Goal: Information Seeking & Learning: Learn about a topic

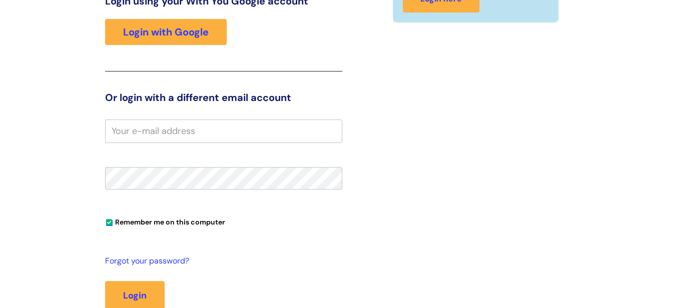
scroll to position [180, 0]
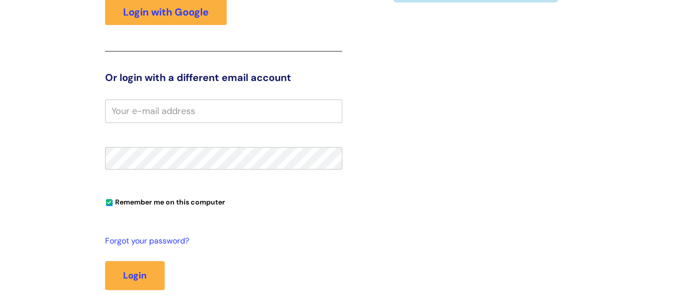
click at [139, 116] on input "email" at bounding box center [223, 111] width 237 height 23
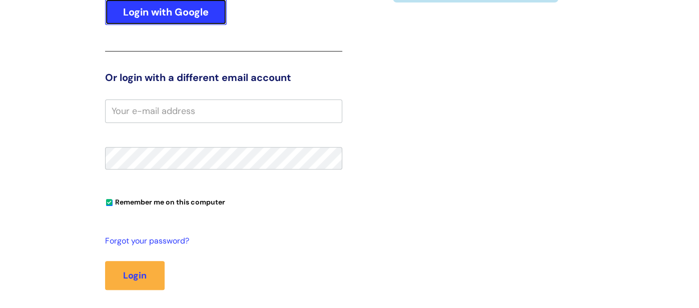
click at [130, 23] on link "Login with Google" at bounding box center [166, 12] width 122 height 26
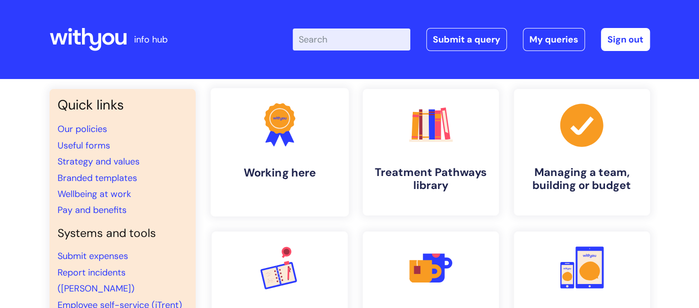
click at [280, 159] on link ".cls-1{fill:#f89b22;}.cls-1,.cls-2,.cls-3{stroke-width:0px;}.cls-2{fill:#2d3cff…" at bounding box center [279, 152] width 138 height 129
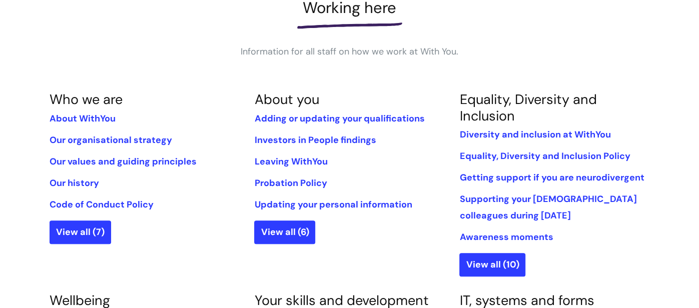
scroll to position [160, 0]
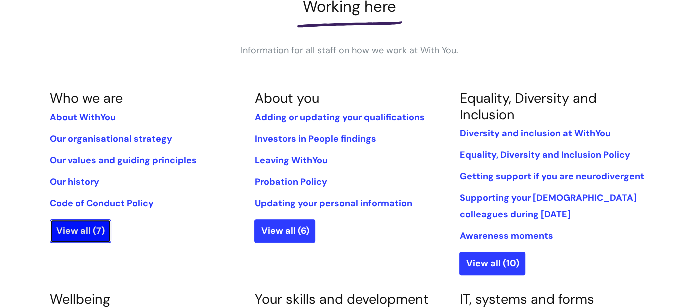
click at [91, 228] on link "View all (7)" at bounding box center [81, 231] width 62 height 23
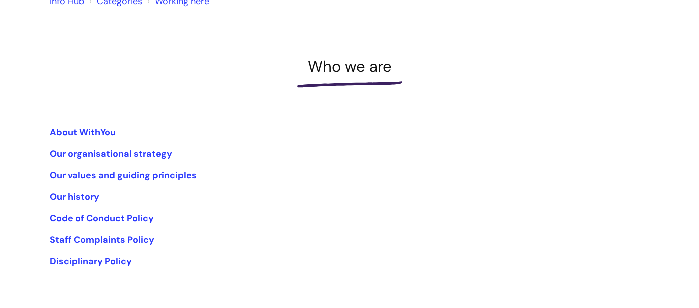
scroll to position [120, 0]
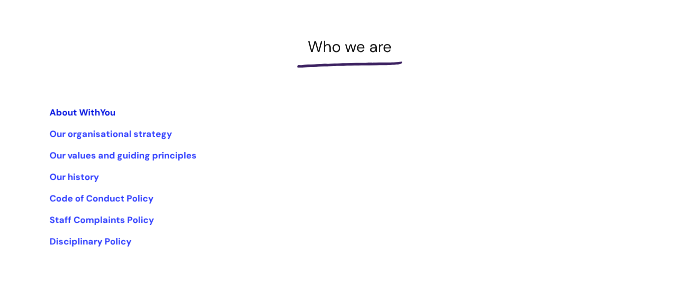
click at [62, 114] on link "About WithYou" at bounding box center [83, 113] width 66 height 12
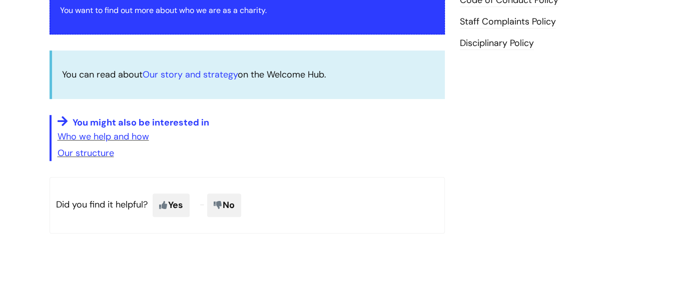
scroll to position [220, 0]
click at [399, 198] on p "Did you find it helpful? Yes No" at bounding box center [248, 205] width 396 height 56
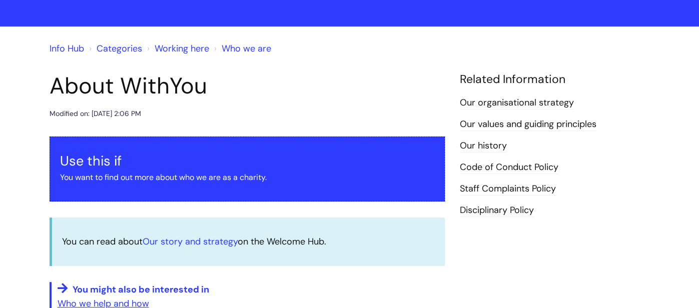
scroll to position [0, 0]
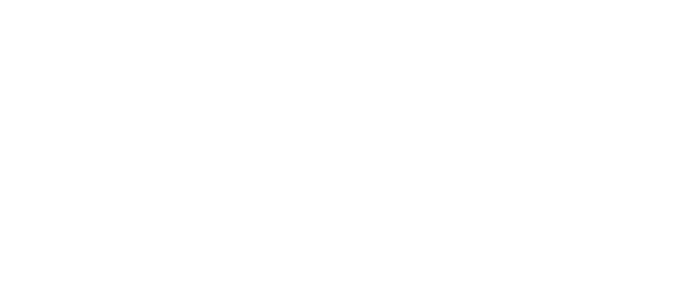
scroll to position [120, 0]
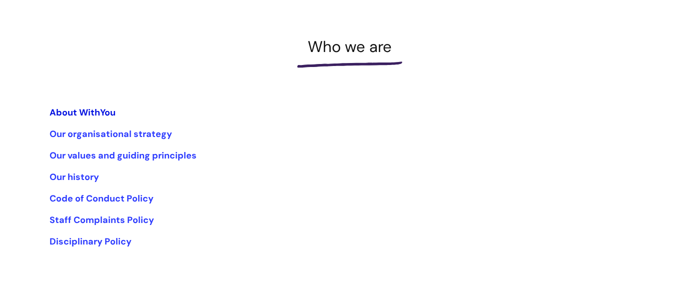
click at [85, 113] on link "About WithYou" at bounding box center [83, 113] width 66 height 12
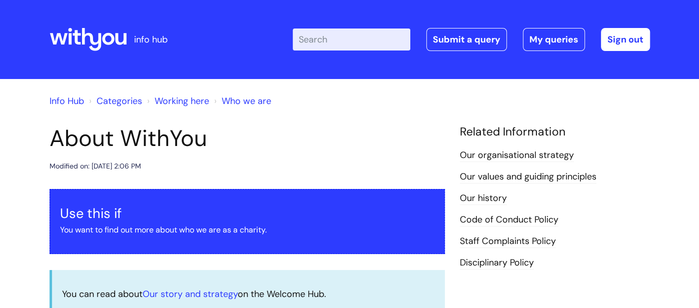
click at [68, 99] on link "Info Hub" at bounding box center [67, 101] width 35 height 12
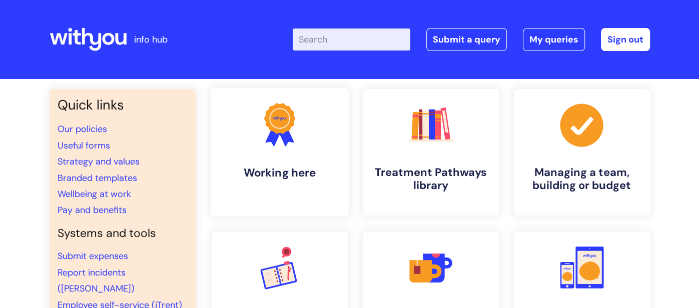
click at [319, 152] on link ".cls-1{fill:#f89b22;}.cls-1,.cls-2,.cls-3{stroke-width:0px;}.cls-2{fill:#2d3cff…" at bounding box center [279, 152] width 138 height 129
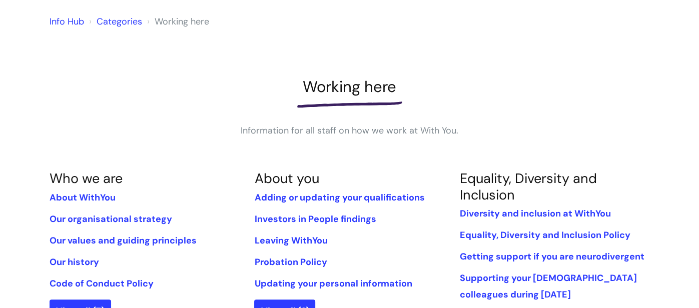
scroll to position [140, 0]
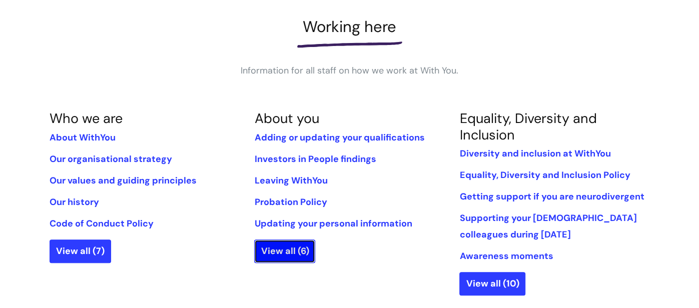
click at [291, 248] on link "View all (6)" at bounding box center [284, 251] width 61 height 23
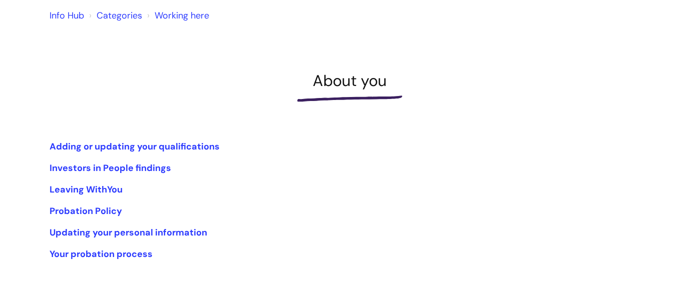
scroll to position [100, 0]
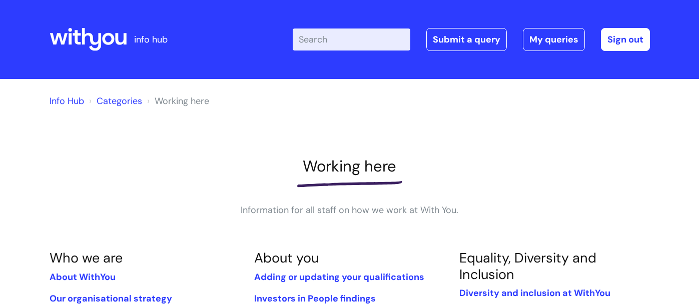
scroll to position [140, 0]
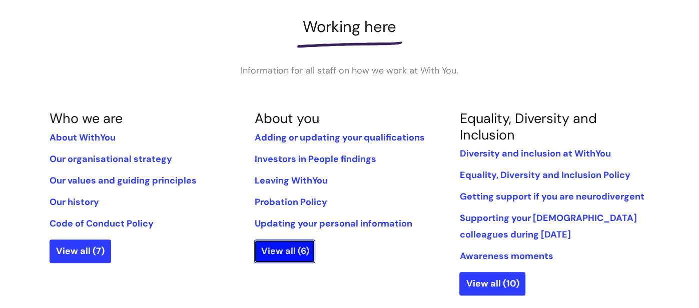
click at [287, 247] on link "View all (6)" at bounding box center [284, 251] width 61 height 23
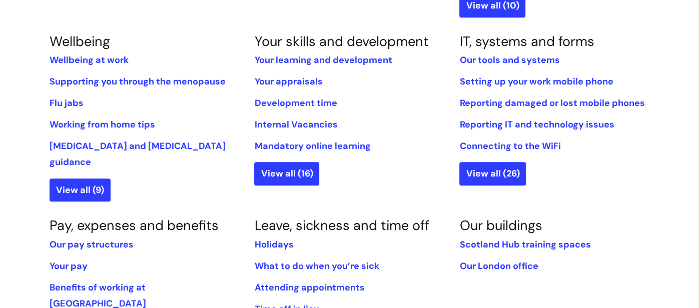
scroll to position [420, 0]
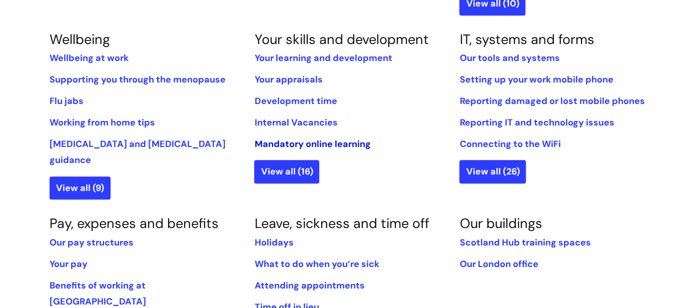
click at [302, 146] on link "Mandatory online learning" at bounding box center [312, 144] width 116 height 12
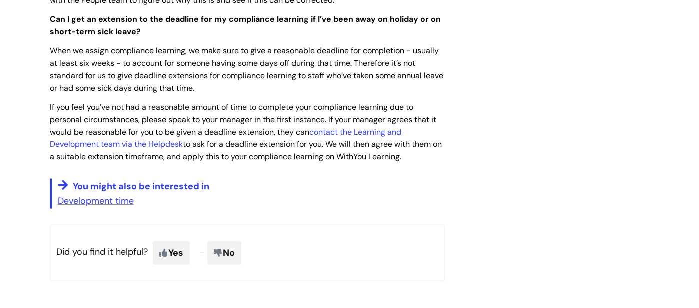
scroll to position [1321, 0]
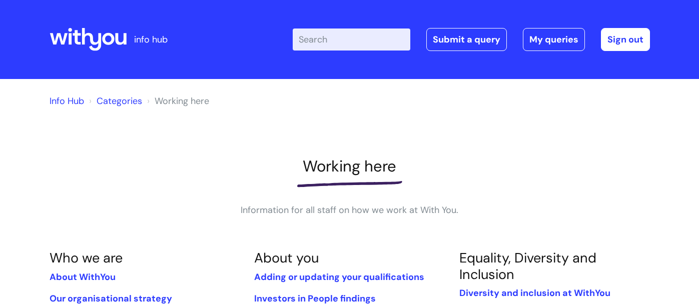
scroll to position [415, 0]
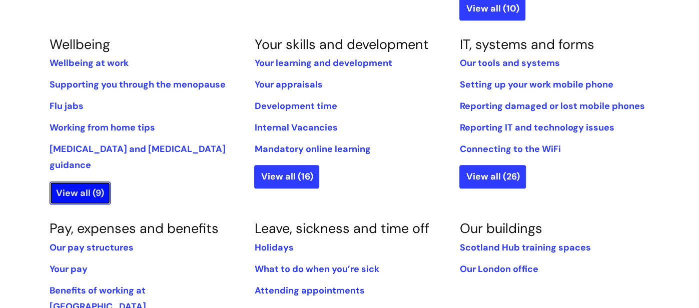
click at [90, 182] on link "View all (9)" at bounding box center [80, 193] width 61 height 23
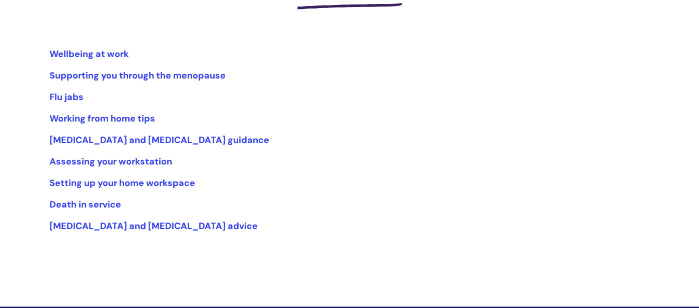
scroll to position [180, 0]
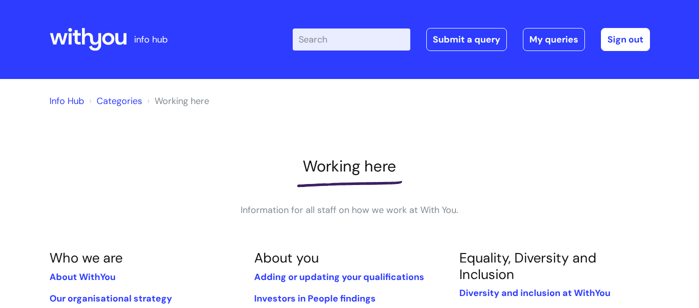
scroll to position [410, 0]
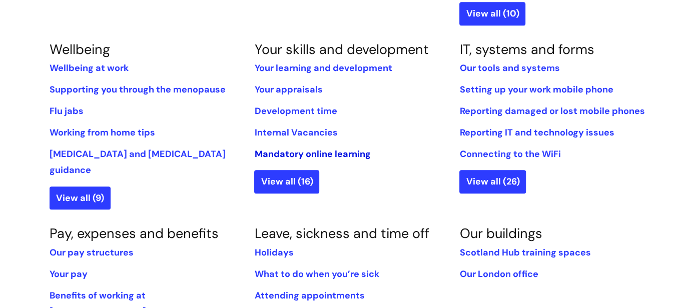
click at [281, 157] on link "Mandatory online learning" at bounding box center [312, 154] width 116 height 12
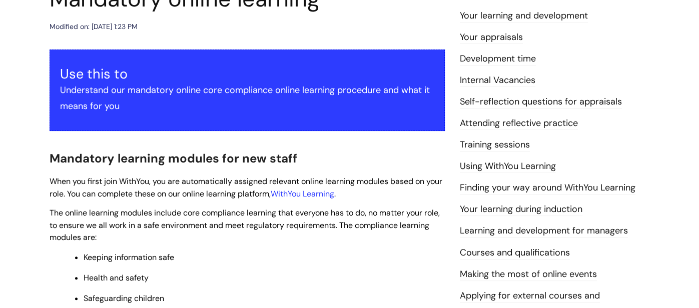
scroll to position [160, 0]
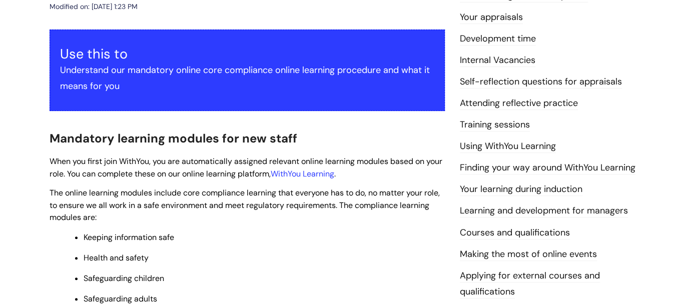
click at [512, 41] on link "Development time" at bounding box center [498, 39] width 76 height 13
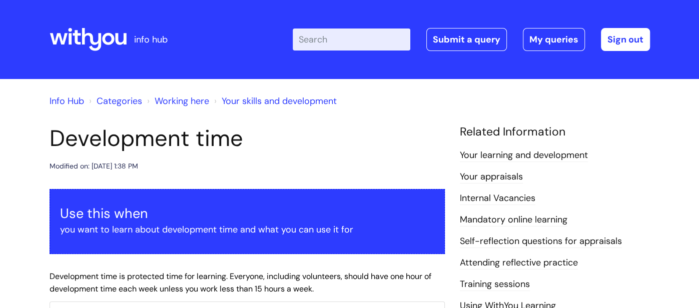
click at [508, 177] on link "Your appraisals" at bounding box center [491, 177] width 63 height 13
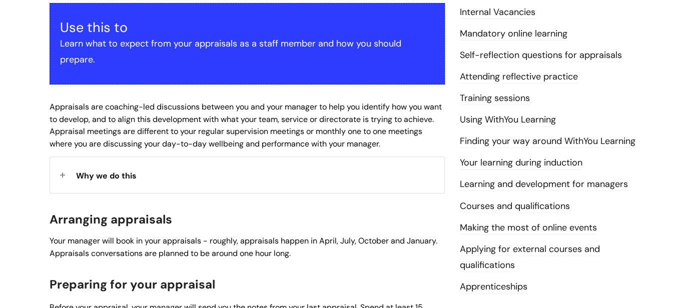
scroll to position [166, 0]
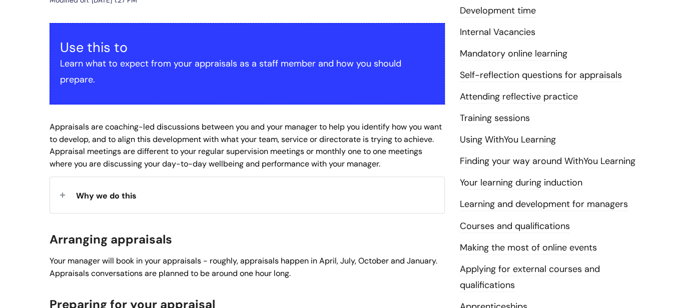
click at [564, 164] on link "Finding your way around WithYou Learning" at bounding box center [548, 161] width 176 height 13
